Goal: Task Accomplishment & Management: Manage account settings

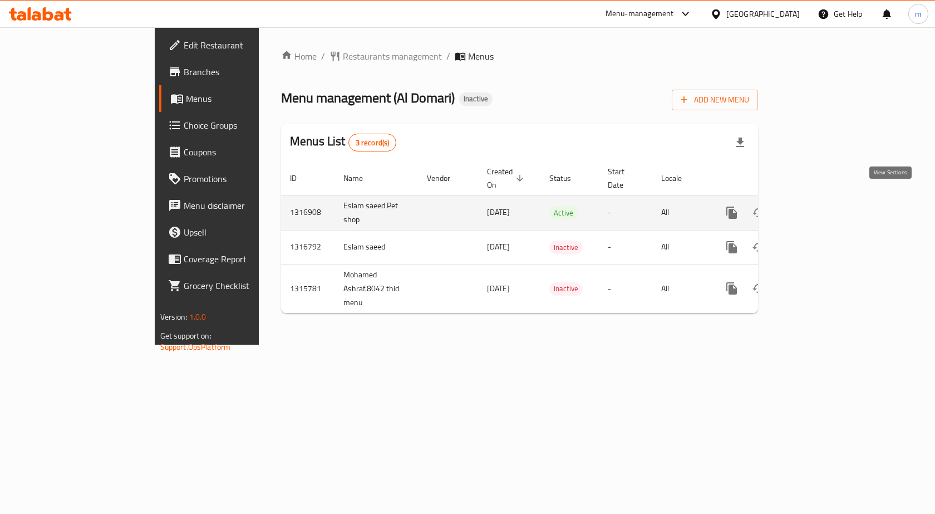
click at [826, 200] on link "enhanced table" at bounding box center [812, 212] width 27 height 27
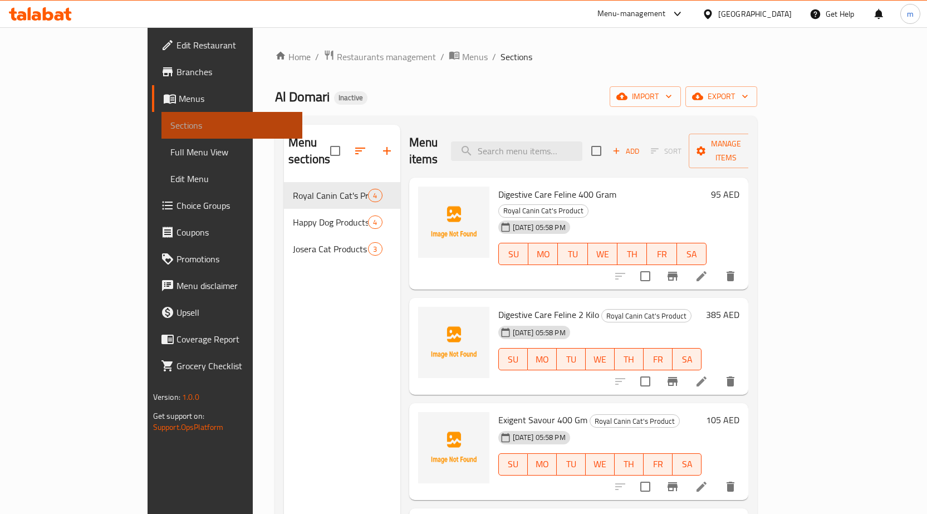
click at [170, 128] on span "Sections" at bounding box center [231, 125] width 123 height 13
click at [179, 97] on span "Menus" at bounding box center [236, 98] width 115 height 13
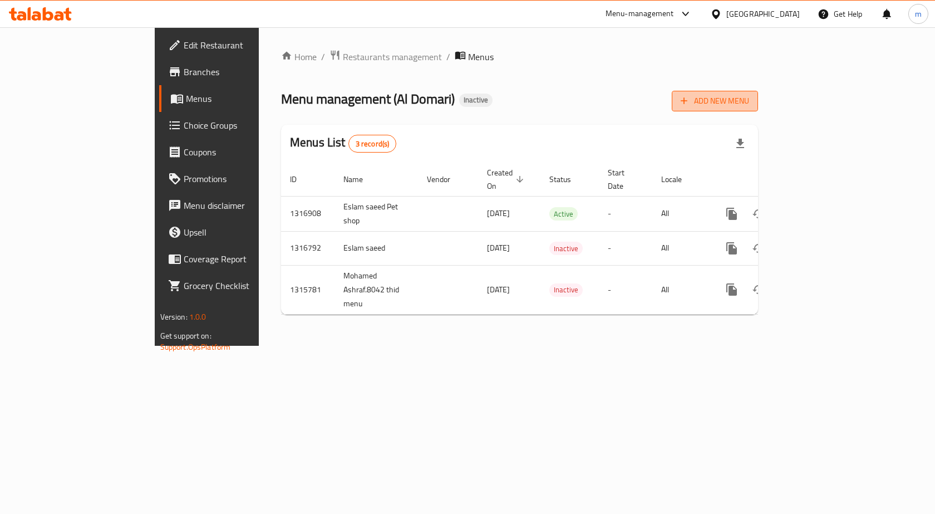
click at [749, 104] on span "Add New Menu" at bounding box center [715, 101] width 68 height 14
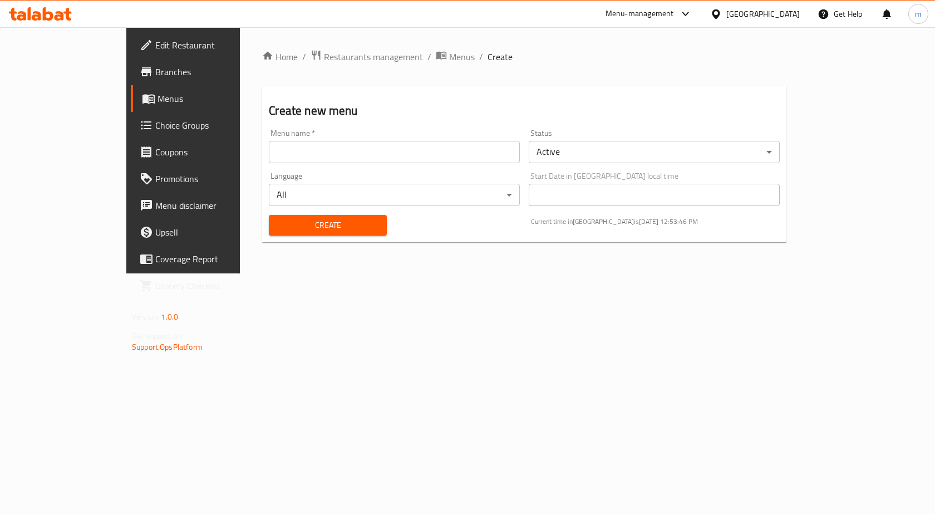
click at [316, 156] on input "text" at bounding box center [394, 152] width 251 height 22
type input "domari mira"
click at [301, 218] on span "Create" at bounding box center [328, 225] width 100 height 14
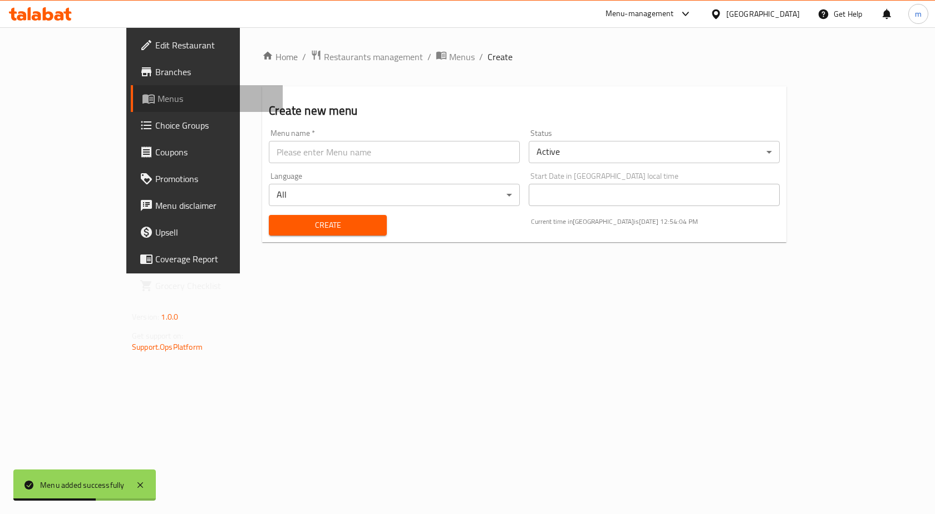
click at [158, 99] on span "Menus" at bounding box center [216, 98] width 116 height 13
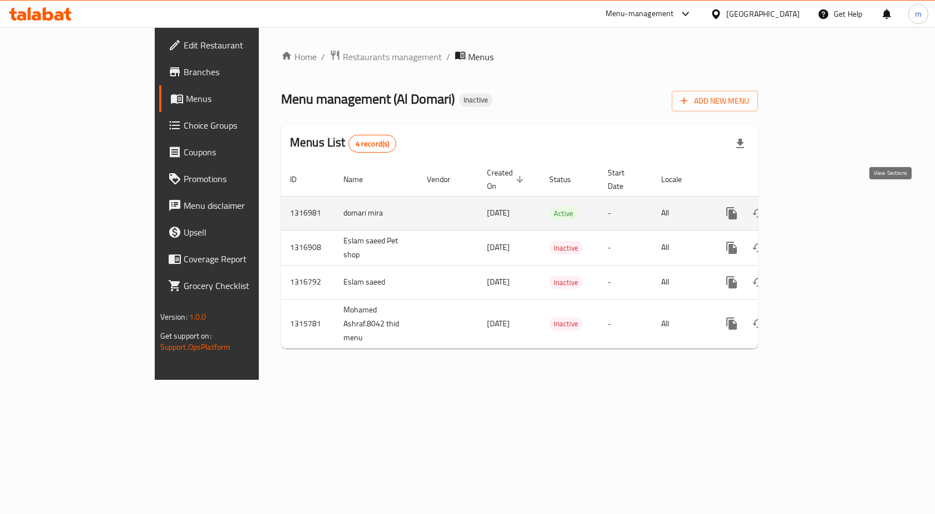
click at [819, 207] on icon "enhanced table" at bounding box center [812, 213] width 13 height 13
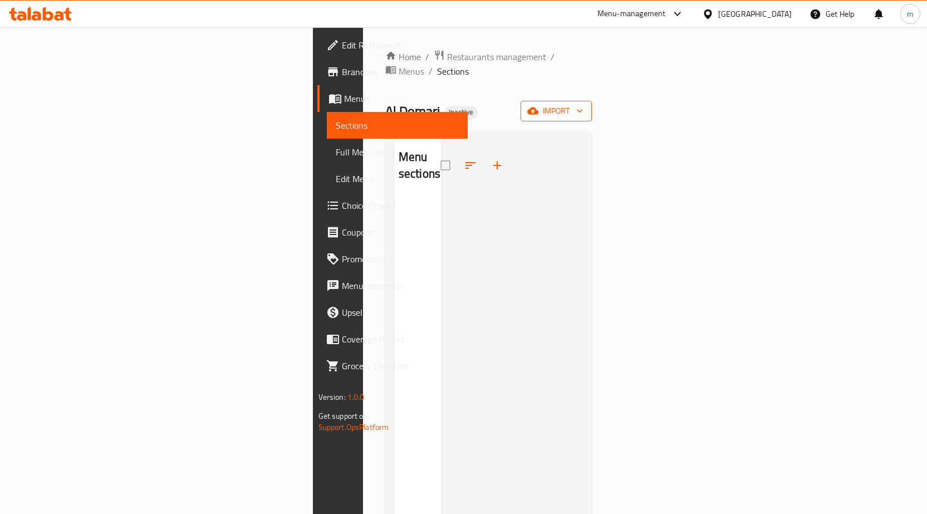
click at [583, 104] on span "import" at bounding box center [555, 111] width 53 height 14
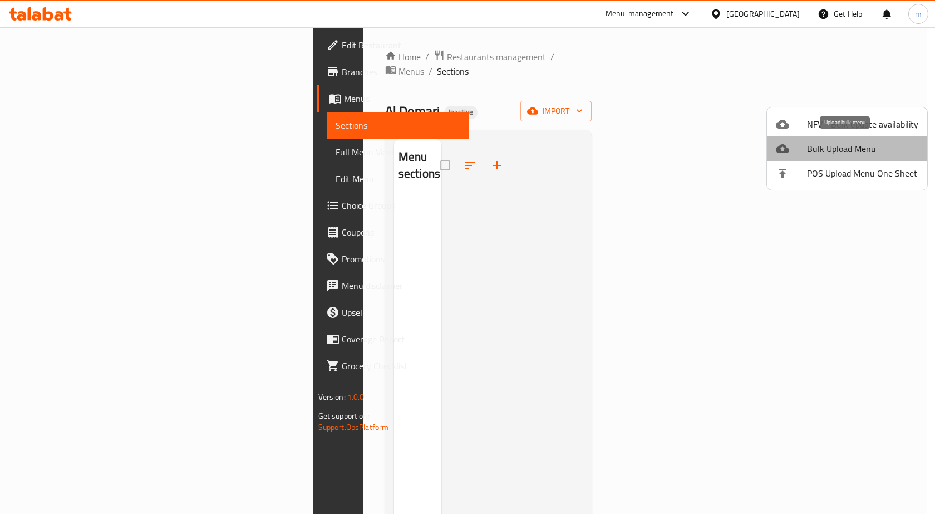
click at [870, 150] on span "Bulk Upload Menu" at bounding box center [862, 148] width 111 height 13
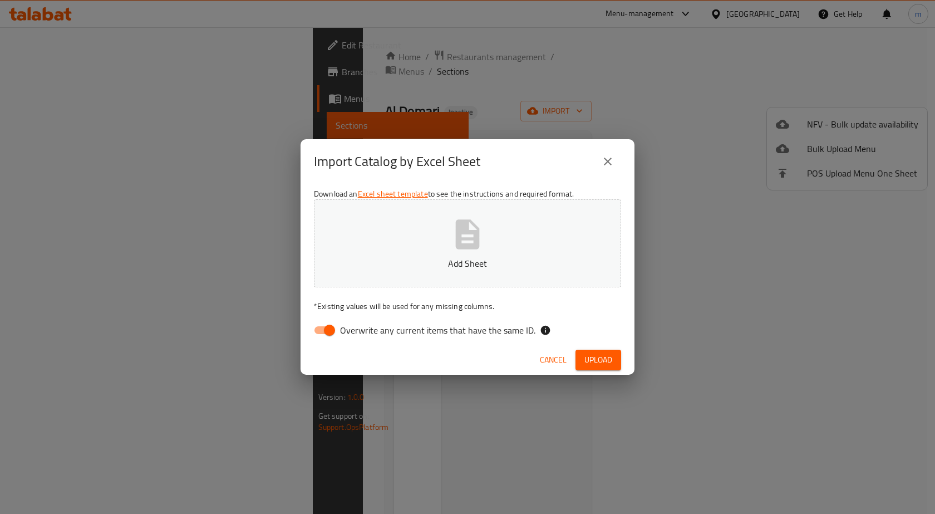
click at [439, 326] on span "Overwrite any current items that have the same ID." at bounding box center [437, 329] width 195 height 13
click at [361, 326] on input "Overwrite any current items that have the same ID." at bounding box center [329, 330] width 63 height 21
checkbox input "false"
click at [452, 254] on button "Add Sheet" at bounding box center [467, 243] width 307 height 88
click at [598, 359] on span "Upload" at bounding box center [599, 360] width 28 height 14
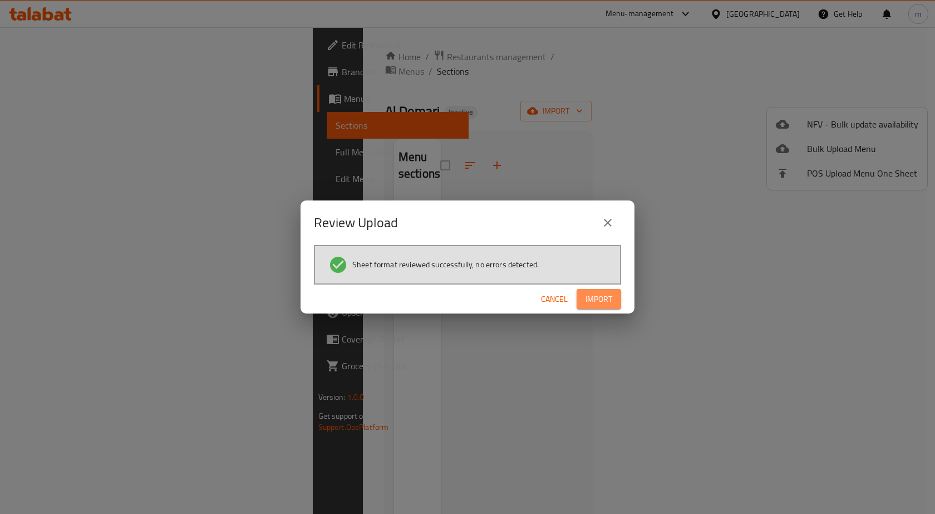
click at [599, 301] on span "Import" at bounding box center [599, 299] width 27 height 14
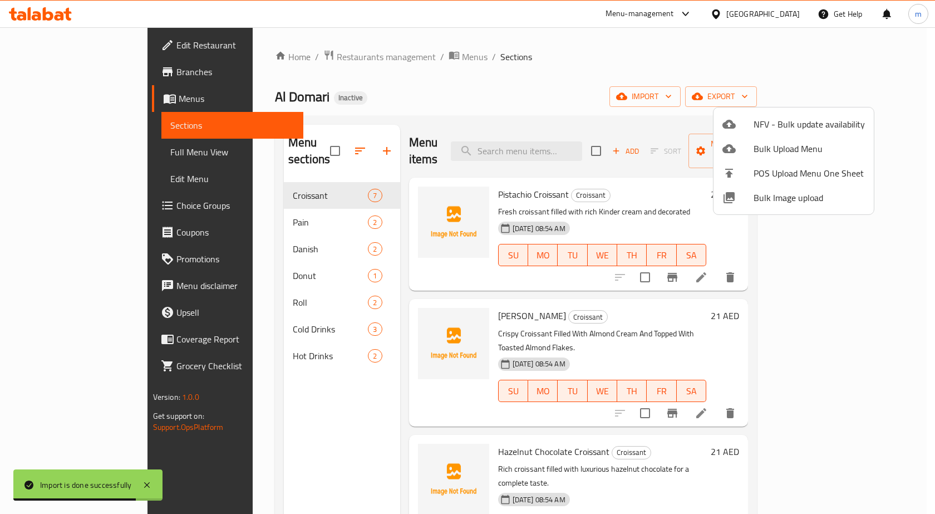
click at [635, 97] on div at bounding box center [467, 257] width 935 height 514
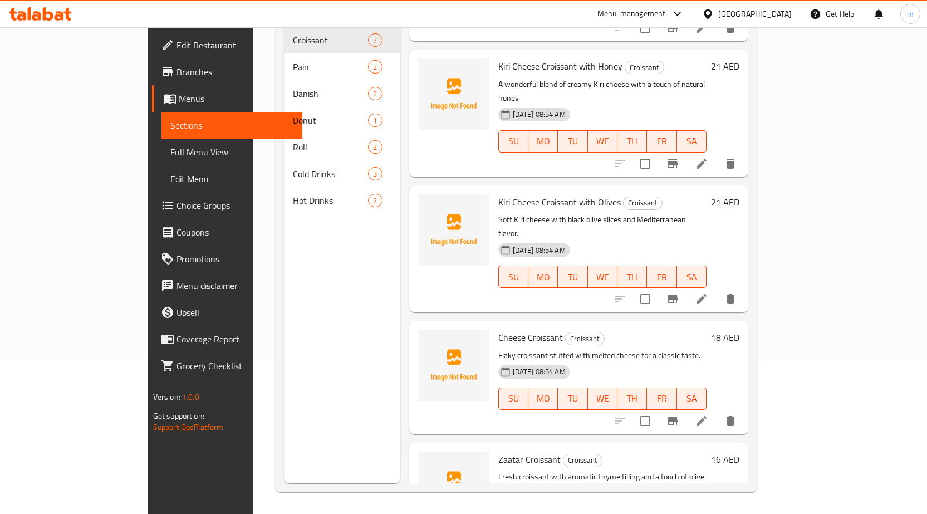
scroll to position [156, 0]
click at [170, 156] on span "Full Menu View" at bounding box center [231, 151] width 123 height 13
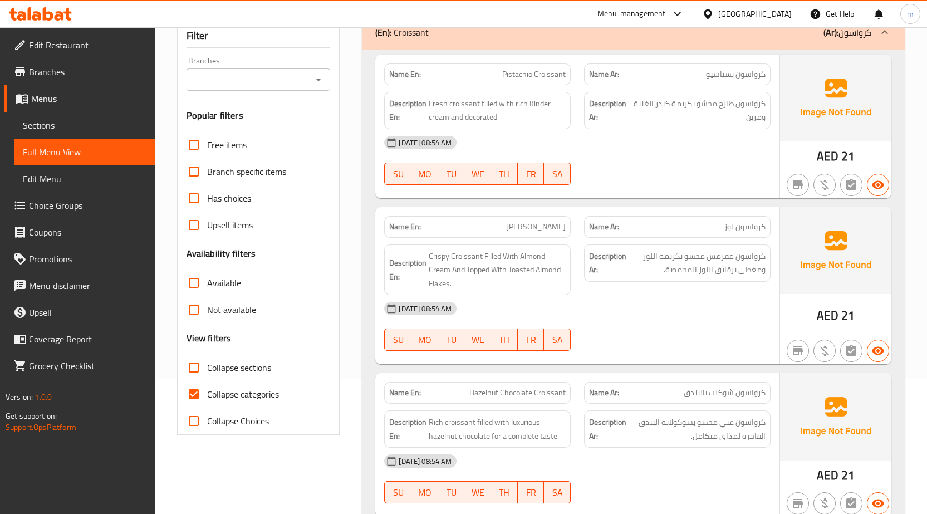
scroll to position [167, 0]
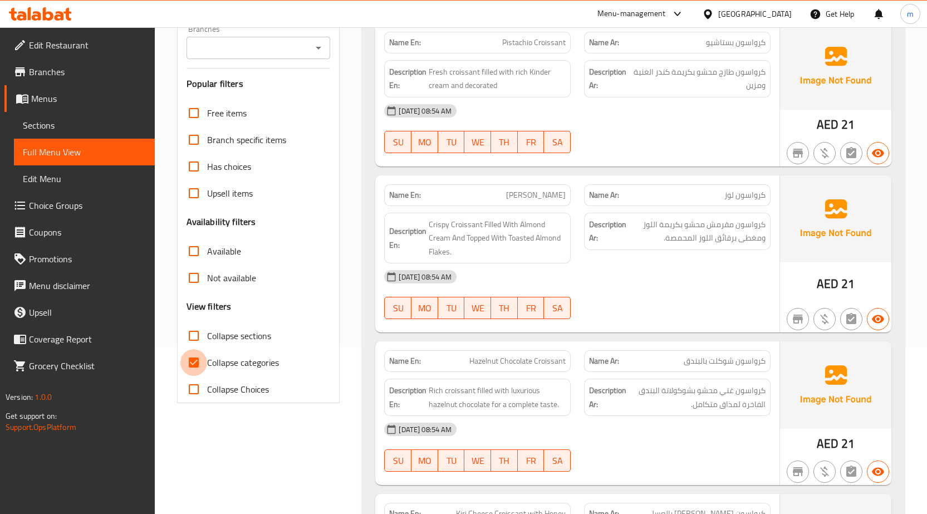
click at [200, 361] on input "Collapse categories" at bounding box center [193, 362] width 27 height 27
checkbox input "false"
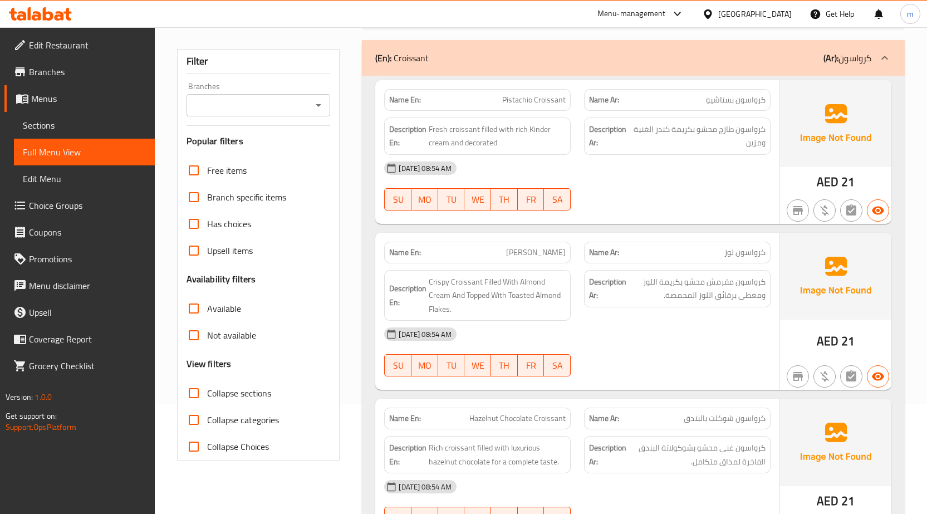
scroll to position [0, 0]
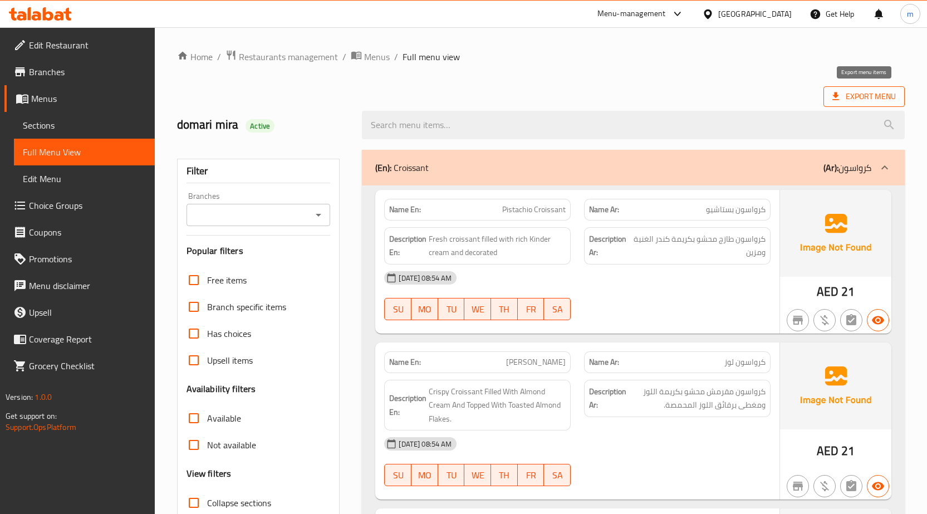
click at [825, 103] on span "Export Menu" at bounding box center [863, 96] width 81 height 21
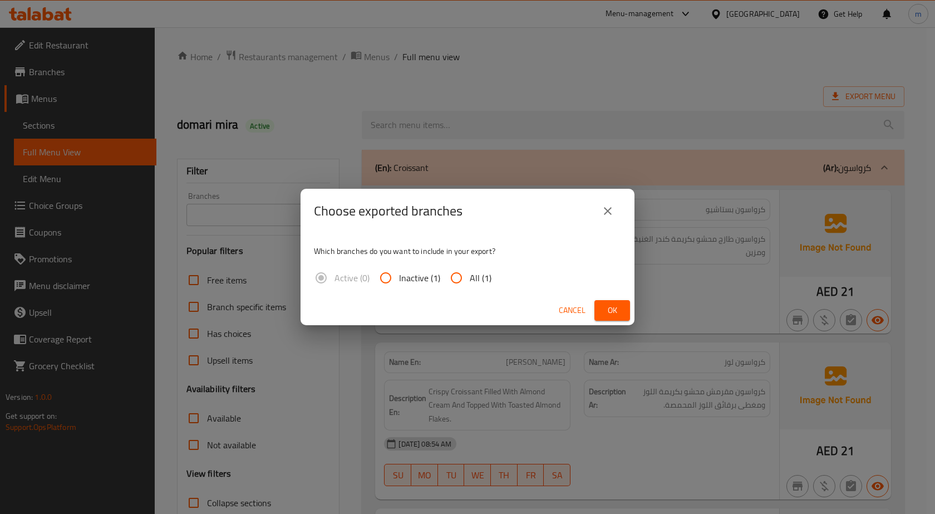
click at [462, 278] on input "All (1)" at bounding box center [456, 277] width 27 height 27
radio input "true"
click at [602, 307] on button "Ok" at bounding box center [613, 310] width 36 height 21
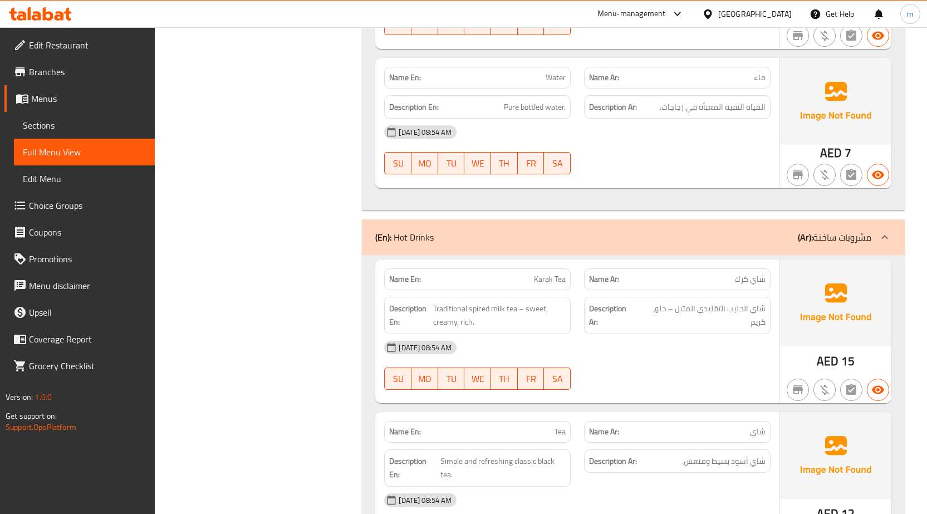
scroll to position [2778, 0]
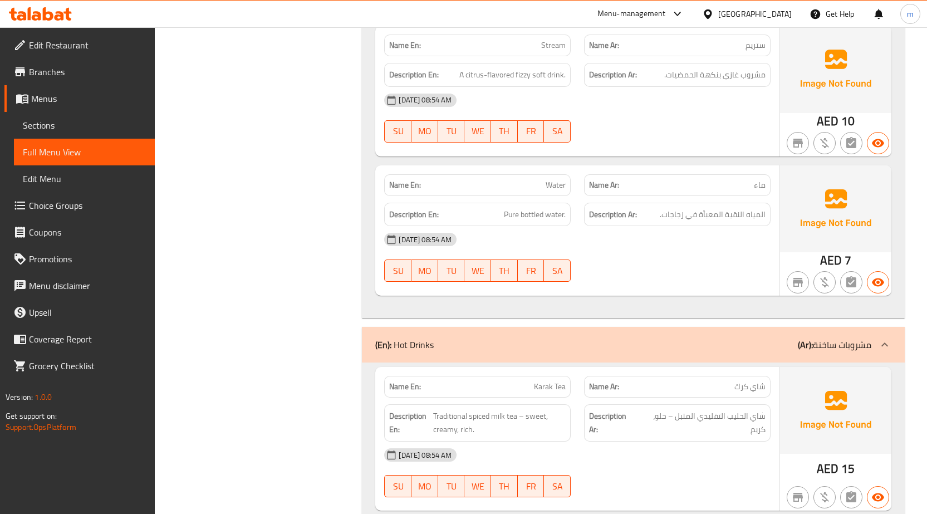
click at [54, 14] on icon at bounding box center [40, 13] width 63 height 13
